Goal: Task Accomplishment & Management: Manage account settings

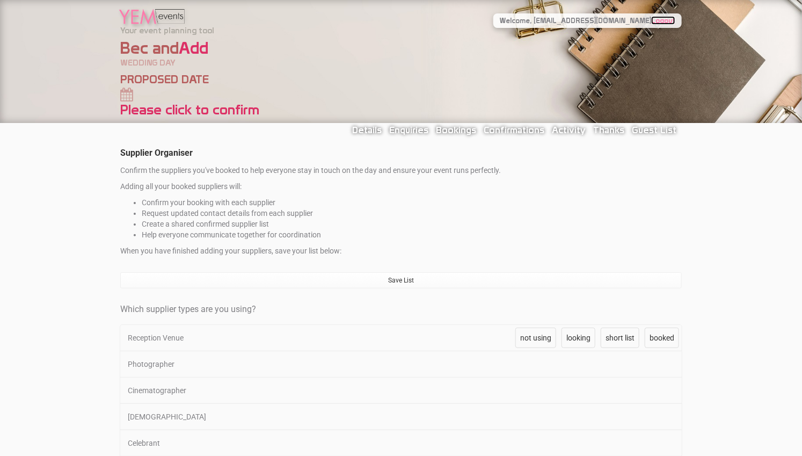
click at [665, 20] on link "Logout" at bounding box center [663, 20] width 24 height 9
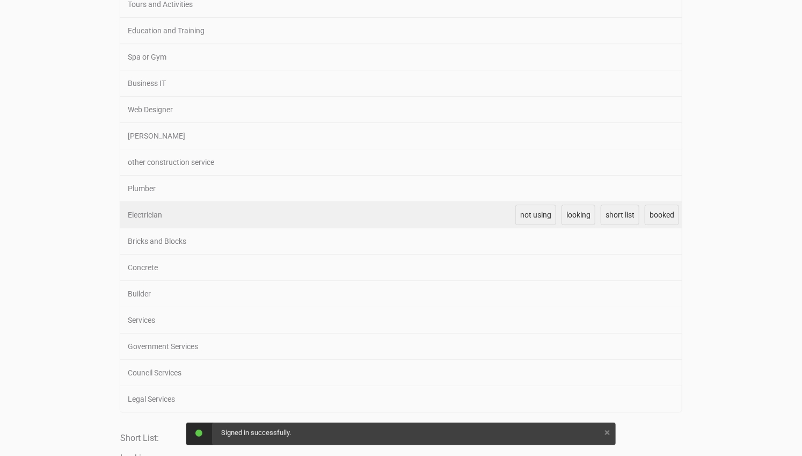
scroll to position [1649, 0]
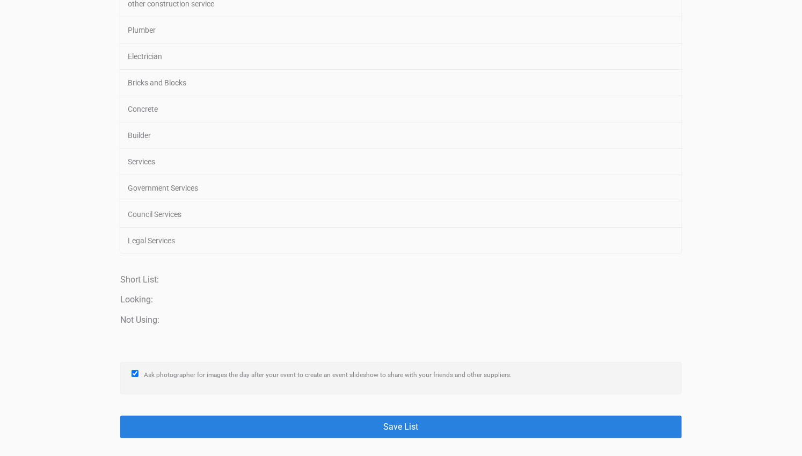
click at [408, 415] on button "Save List" at bounding box center [400, 426] width 561 height 22
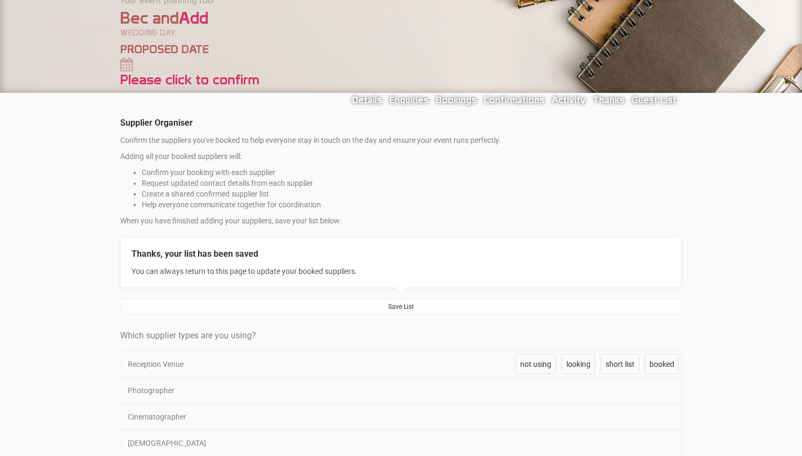
scroll to position [0, 0]
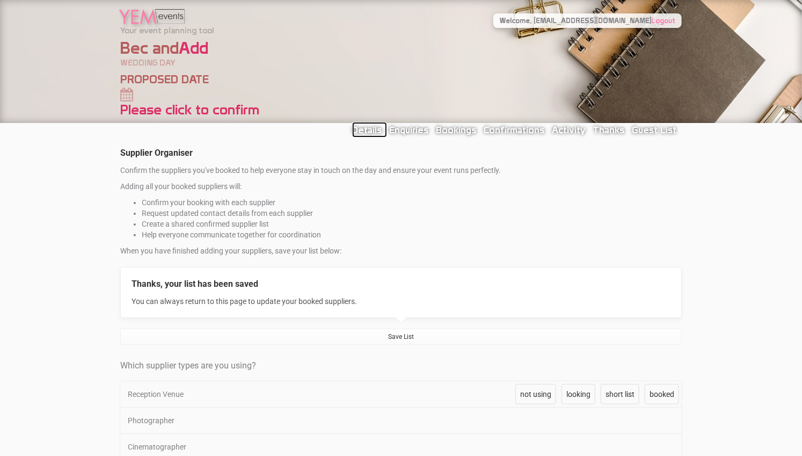
click at [387, 130] on link "Details" at bounding box center [369, 130] width 35 height 16
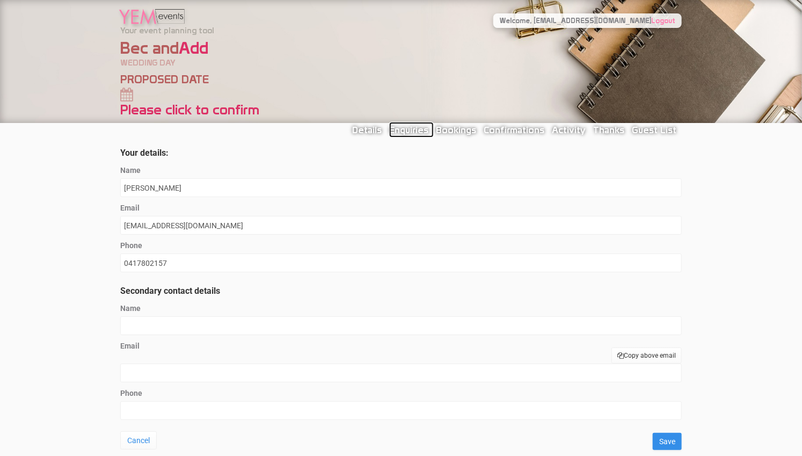
click at [417, 128] on link "Enquiries" at bounding box center [411, 130] width 45 height 16
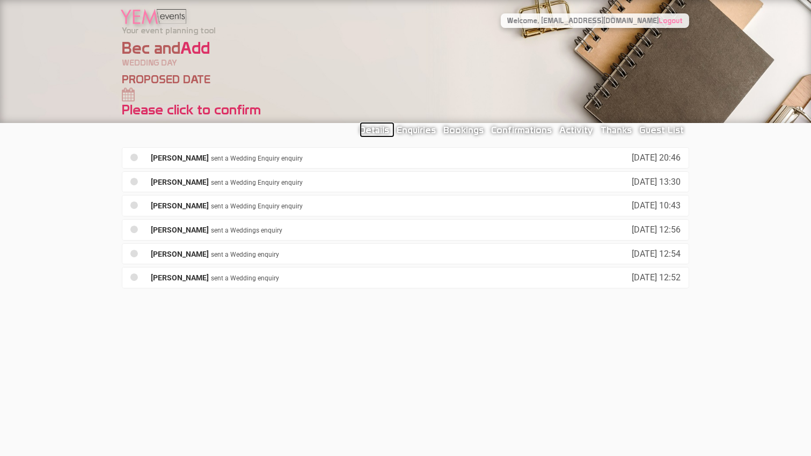
click at [395, 126] on link "Details" at bounding box center [377, 130] width 35 height 16
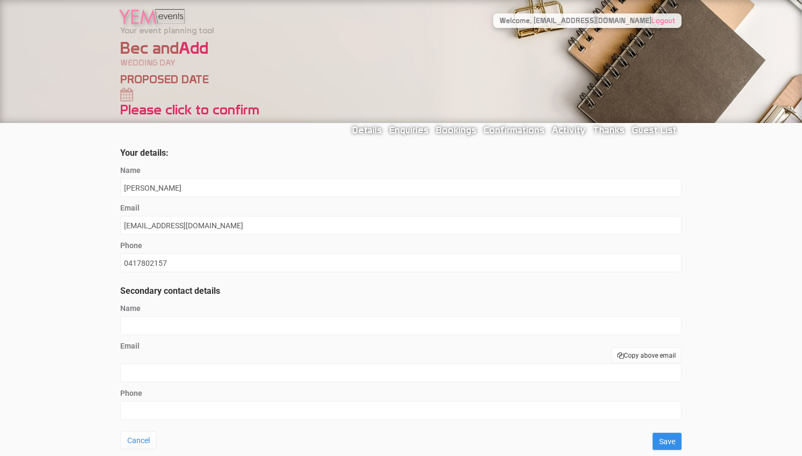
click at [170, 10] on img at bounding box center [152, 17] width 68 height 34
click at [130, 19] on img at bounding box center [152, 17] width 68 height 34
click at [668, 20] on link "Logout" at bounding box center [663, 20] width 24 height 9
